Goal: Information Seeking & Learning: Learn about a topic

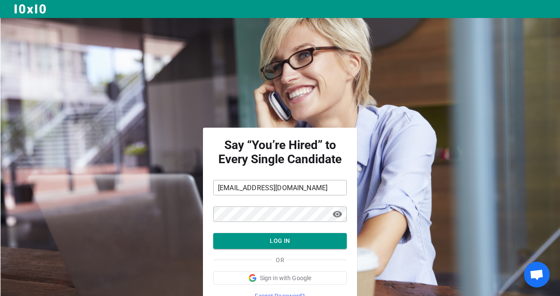
scroll to position [39, 0]
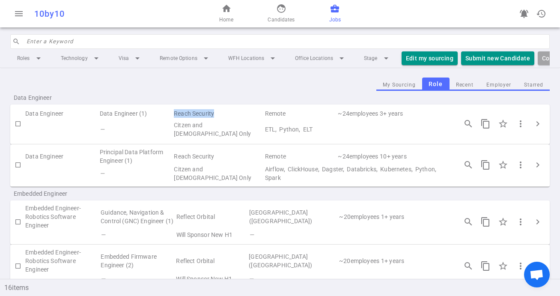
drag, startPoint x: 179, startPoint y: 113, endPoint x: 219, endPoint y: 114, distance: 40.3
click at [220, 114] on td "Reach Security" at bounding box center [218, 114] width 91 height 12
copy td "Reach Security"
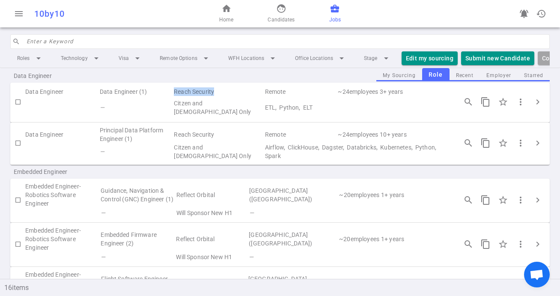
scroll to position [58, 0]
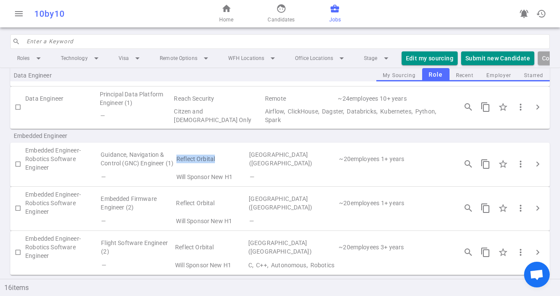
drag, startPoint x: 224, startPoint y: 154, endPoint x: 180, endPoint y: 156, distance: 43.3
click at [180, 156] on td "Reflect Orbital" at bounding box center [212, 159] width 73 height 26
copy td "Reflect Orbital"
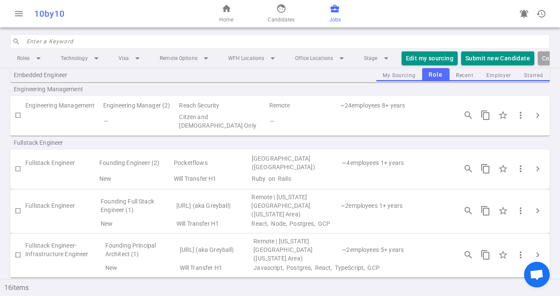
scroll to position [260, 0]
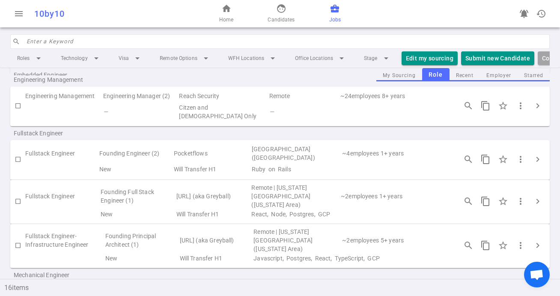
click at [213, 202] on div "Fullstack Engineer Founding Full Stack Engineer (1) Sandstone.ai (aka Greyball)…" at bounding box center [280, 202] width 540 height 44
drag, startPoint x: 213, startPoint y: 138, endPoint x: 178, endPoint y: 140, distance: 35.6
click at [178, 143] on td "Pocketflows" at bounding box center [212, 153] width 78 height 20
copy td "Pocketflows"
click at [267, 186] on td "Remote | New York City (New York Area)" at bounding box center [296, 196] width 90 height 26
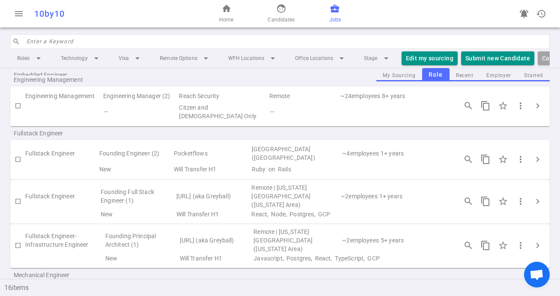
drag, startPoint x: 179, startPoint y: 179, endPoint x: 254, endPoint y: 179, distance: 75.0
click at [251, 183] on td "Sandstone.ai (aka Greyball)" at bounding box center [213, 196] width 75 height 26
copy td "Sandstone.ai (aka Greyball)"
click at [251, 146] on td "Pocketflows" at bounding box center [212, 153] width 78 height 20
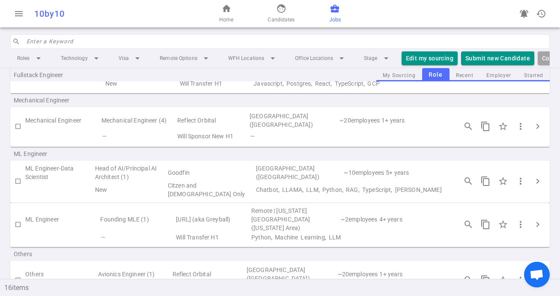
scroll to position [439, 0]
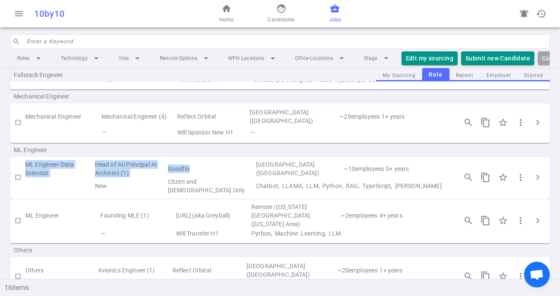
drag, startPoint x: 202, startPoint y: 146, endPoint x: 24, endPoint y: 146, distance: 177.3
click at [24, 160] on tr "ML Engineer-Data Scientist Head of AI/Principal AI Architect (1) Goodfin San Fr…" at bounding box center [280, 168] width 540 height 17
copy tr "ML Engineer-Data Scientist Head of AI/Principal AI Architect (1) Goodfin"
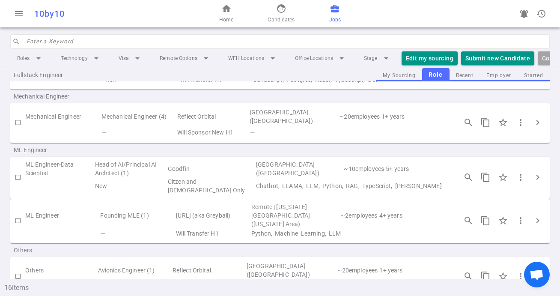
click at [216, 177] on td "Citzen and Green Card Only" at bounding box center [211, 185] width 88 height 17
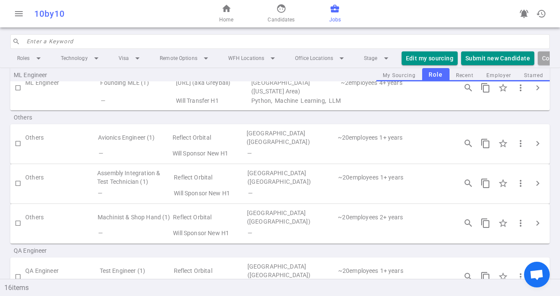
scroll to position [574, 0]
